Goal: Task Accomplishment & Management: Use online tool/utility

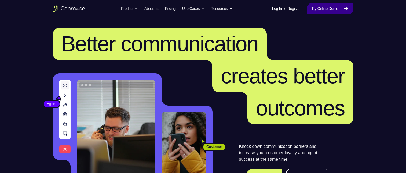
click at [321, 12] on link "Try Online Demo" at bounding box center [330, 8] width 46 height 11
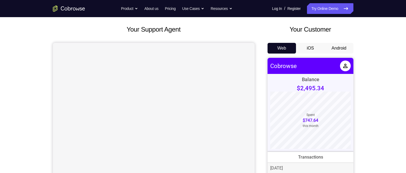
scroll to position [54, 0]
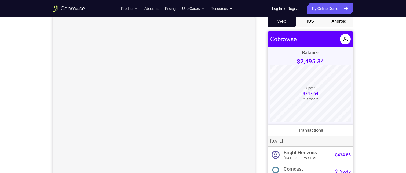
click at [333, 28] on div "Web iOS Android" at bounding box center [310, 106] width 86 height 180
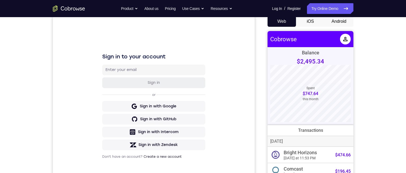
scroll to position [0, 0]
click at [336, 24] on button "Android" at bounding box center [338, 21] width 29 height 11
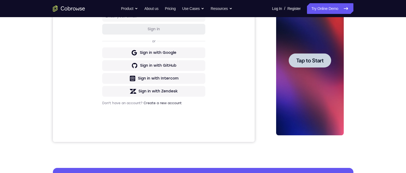
scroll to position [80, 0]
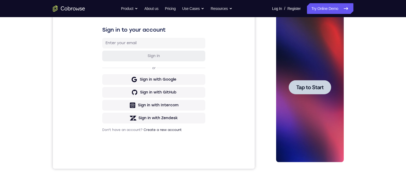
click at [313, 85] on span "Tap to Start" at bounding box center [309, 87] width 27 height 5
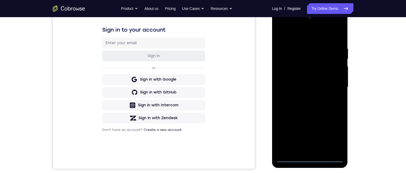
click at [311, 160] on div at bounding box center [310, 87] width 68 height 150
click at [310, 159] on div at bounding box center [310, 87] width 68 height 150
click at [334, 139] on div at bounding box center [310, 87] width 68 height 150
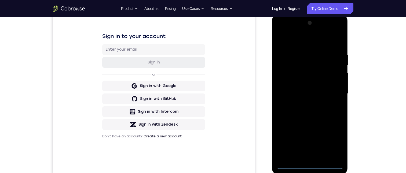
scroll to position [54, 0]
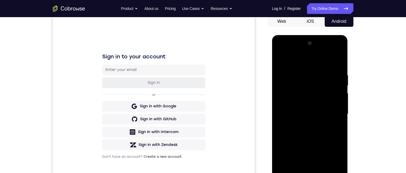
click at [312, 51] on div at bounding box center [310, 114] width 68 height 150
click at [302, 63] on div at bounding box center [310, 114] width 68 height 150
click at [300, 84] on div at bounding box center [310, 114] width 68 height 150
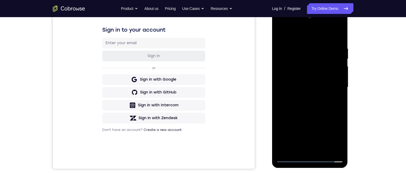
drag, startPoint x: 317, startPoint y: 92, endPoint x: 314, endPoint y: 76, distance: 16.2
click at [319, 75] on div at bounding box center [310, 87] width 68 height 150
click at [292, 68] on div at bounding box center [310, 87] width 68 height 150
drag, startPoint x: 312, startPoint y: 77, endPoint x: 325, endPoint y: 79, distance: 12.9
click at [327, 99] on div at bounding box center [310, 87] width 68 height 150
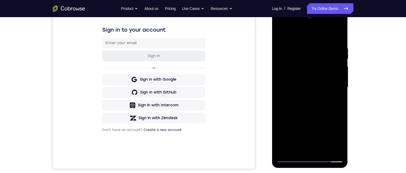
click at [332, 25] on div at bounding box center [310, 87] width 68 height 150
click at [311, 36] on div at bounding box center [310, 87] width 68 height 150
drag, startPoint x: 312, startPoint y: 122, endPoint x: 310, endPoint y: 23, distance: 99.5
click at [307, 8] on html "Online web based iOS Simulators and Android Emulators. Run iPhone, iPad, Mobile…" at bounding box center [310, 88] width 76 height 161
drag, startPoint x: 309, startPoint y: 106, endPoint x: 296, endPoint y: 46, distance: 61.6
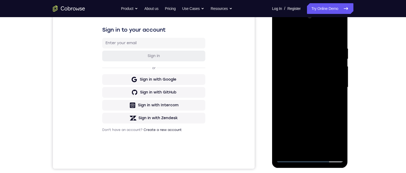
click at [296, 46] on div at bounding box center [310, 87] width 68 height 150
click at [290, 102] on div at bounding box center [310, 87] width 68 height 150
click at [311, 115] on div at bounding box center [310, 87] width 68 height 150
click at [330, 23] on div at bounding box center [310, 87] width 68 height 150
click at [306, 35] on div at bounding box center [310, 87] width 68 height 150
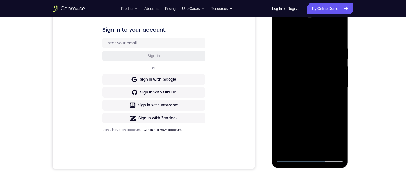
click at [291, 159] on div at bounding box center [310, 87] width 68 height 150
drag, startPoint x: 303, startPoint y: 124, endPoint x: 307, endPoint y: 90, distance: 34.9
click at [307, 71] on div at bounding box center [310, 87] width 68 height 150
click at [302, 84] on div at bounding box center [310, 87] width 68 height 150
click at [336, 105] on div at bounding box center [310, 87] width 68 height 150
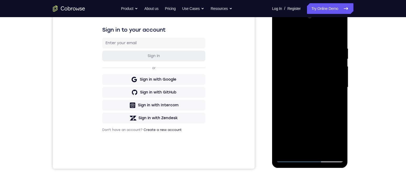
drag, startPoint x: 292, startPoint y: 114, endPoint x: 302, endPoint y: 19, distance: 95.4
click at [301, 19] on div at bounding box center [310, 87] width 68 height 150
drag, startPoint x: 318, startPoint y: 114, endPoint x: 317, endPoint y: 55, distance: 58.4
click at [317, 55] on div at bounding box center [310, 87] width 68 height 150
drag, startPoint x: 328, startPoint y: 121, endPoint x: 328, endPoint y: 73, distance: 48.3
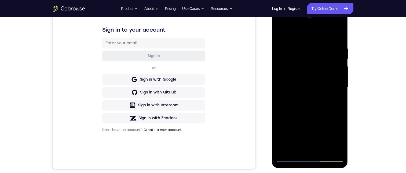
click at [328, 73] on div at bounding box center [310, 87] width 68 height 150
click at [289, 159] on div at bounding box center [310, 87] width 68 height 150
drag, startPoint x: 289, startPoint y: 118, endPoint x: 296, endPoint y: 58, distance: 59.7
click at [296, 58] on div at bounding box center [310, 87] width 68 height 150
click at [293, 97] on div at bounding box center [310, 87] width 68 height 150
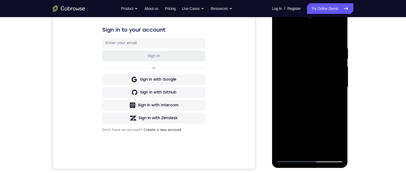
click at [280, 149] on div at bounding box center [310, 87] width 68 height 150
click at [293, 160] on div at bounding box center [310, 87] width 68 height 150
click at [297, 136] on div at bounding box center [310, 87] width 68 height 150
drag, startPoint x: 311, startPoint y: 111, endPoint x: 303, endPoint y: 75, distance: 36.9
click at [303, 75] on div at bounding box center [310, 87] width 68 height 150
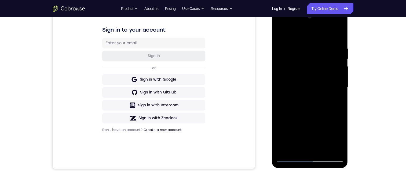
drag, startPoint x: 310, startPoint y: 110, endPoint x: 313, endPoint y: 81, distance: 28.9
click at [313, 81] on div at bounding box center [310, 87] width 68 height 150
drag, startPoint x: 306, startPoint y: 97, endPoint x: 308, endPoint y: 79, distance: 18.1
click at [307, 79] on div at bounding box center [310, 87] width 68 height 150
drag, startPoint x: 313, startPoint y: 85, endPoint x: 578, endPoint y: 181, distance: 282.0
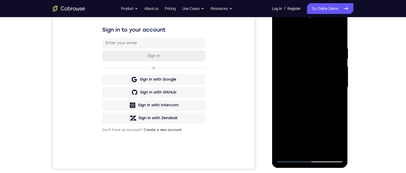
click at [302, 169] on html "Online web based iOS Simulators and Android Emulators. Run iPhone, iPad, Mobile…" at bounding box center [310, 88] width 76 height 161
click at [294, 96] on div at bounding box center [310, 87] width 68 height 150
click at [326, 98] on div at bounding box center [310, 87] width 68 height 150
click at [325, 96] on div at bounding box center [310, 87] width 68 height 150
click at [324, 126] on div at bounding box center [310, 87] width 68 height 150
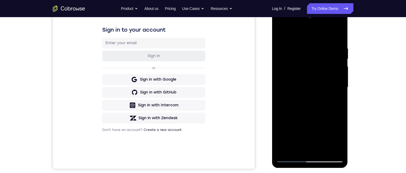
click at [302, 142] on div at bounding box center [310, 87] width 68 height 150
click at [325, 97] on div at bounding box center [310, 87] width 68 height 150
click at [315, 67] on div at bounding box center [310, 87] width 68 height 150
click at [331, 65] on div at bounding box center [310, 87] width 68 height 150
click at [333, 149] on div at bounding box center [310, 87] width 68 height 150
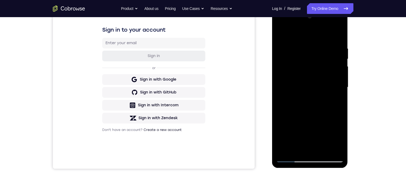
drag, startPoint x: 310, startPoint y: 161, endPoint x: 304, endPoint y: 155, distance: 7.6
click at [308, 159] on div at bounding box center [310, 87] width 68 height 150
